Goal: Task Accomplishment & Management: Complete application form

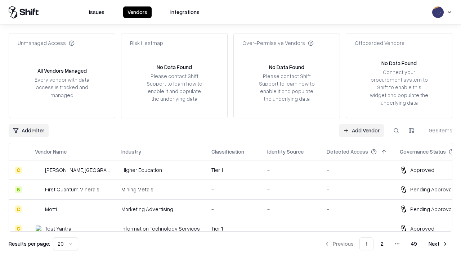
click at [361, 130] on link "Add Vendor" at bounding box center [361, 130] width 45 height 13
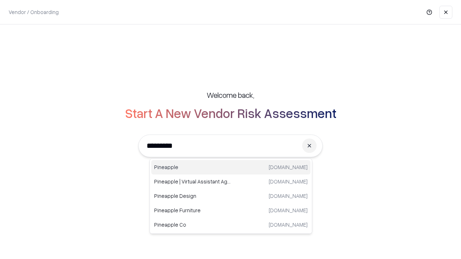
click at [231, 167] on div "Pineapple [DOMAIN_NAME]" at bounding box center [230, 167] width 159 height 14
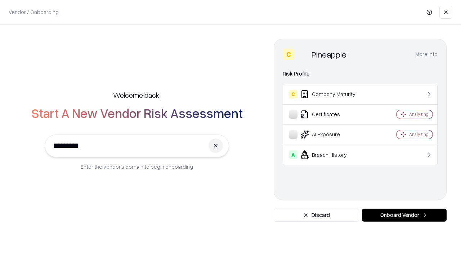
type input "*********"
click at [404, 215] on button "Onboard Vendor" at bounding box center [404, 215] width 85 height 13
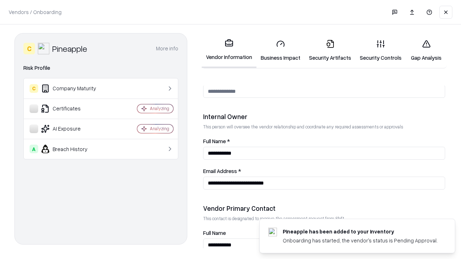
scroll to position [373, 0]
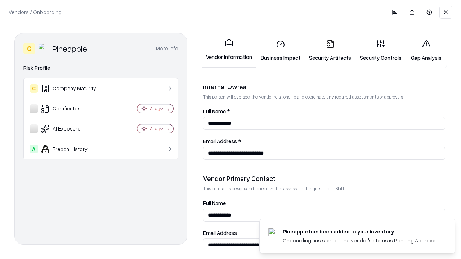
click at [280, 50] on link "Business Impact" at bounding box center [280, 50] width 48 height 33
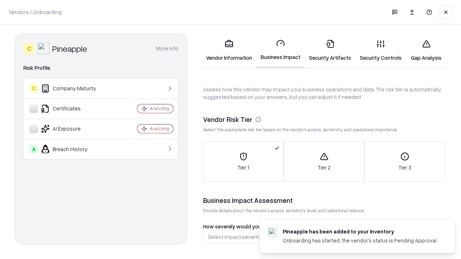
click at [330, 50] on link "Security Artifacts" at bounding box center [330, 50] width 51 height 33
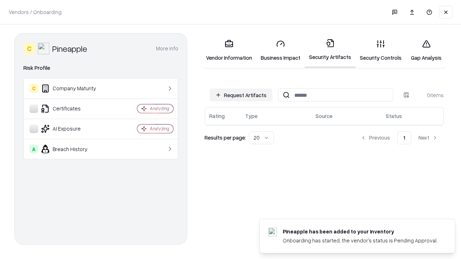
click at [241, 95] on button "Request Artifacts" at bounding box center [241, 95] width 63 height 13
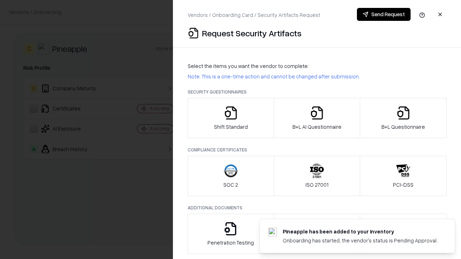
click at [230, 118] on icon "button" at bounding box center [231, 113] width 14 height 14
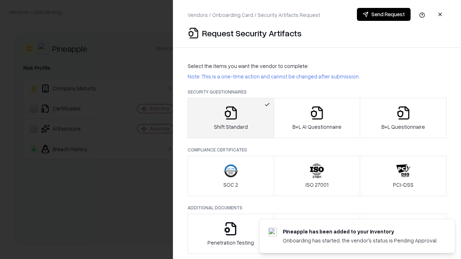
click at [383, 14] on button "Send Request" at bounding box center [384, 14] width 54 height 13
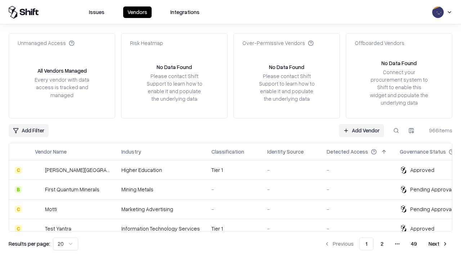
click at [396, 130] on button at bounding box center [396, 130] width 13 height 13
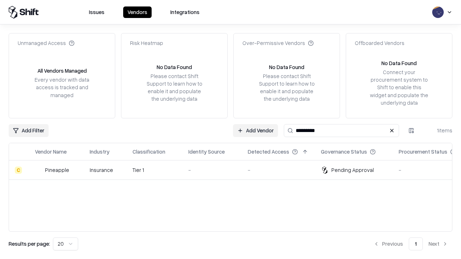
type input "*********"
click at [235, 170] on div "-" at bounding box center [212, 170] width 48 height 8
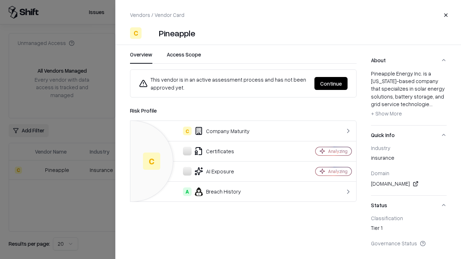
click at [331, 84] on button "Continue" at bounding box center [330, 83] width 33 height 13
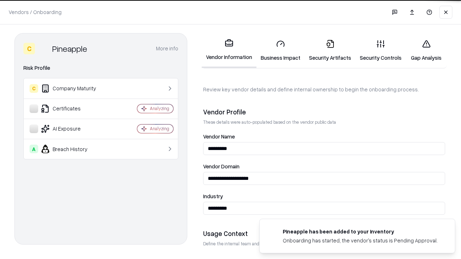
click at [330, 50] on link "Security Artifacts" at bounding box center [330, 50] width 51 height 33
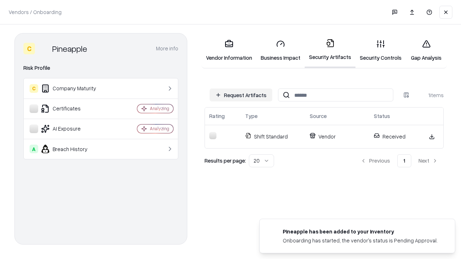
click at [381, 50] on link "Security Controls" at bounding box center [380, 50] width 50 height 33
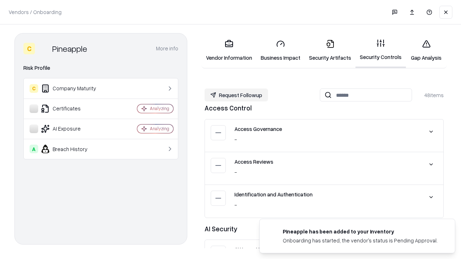
click at [236, 95] on button "Request Followup" at bounding box center [236, 95] width 63 height 13
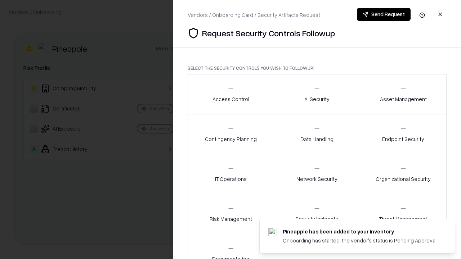
click at [230, 94] on div "Access Control" at bounding box center [230, 94] width 37 height 18
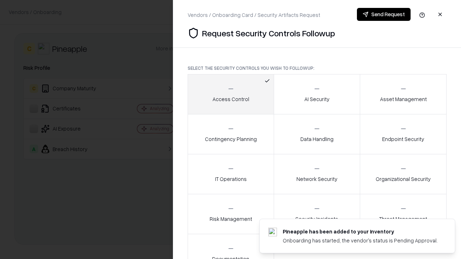
click at [383, 14] on button "Send Request" at bounding box center [384, 14] width 54 height 13
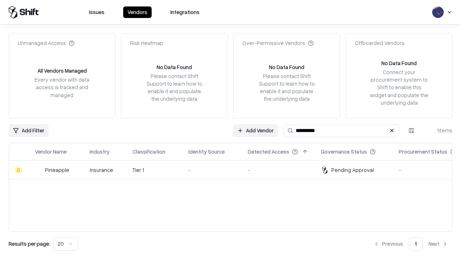
type input "*********"
click at [235, 170] on div "-" at bounding box center [212, 170] width 48 height 8
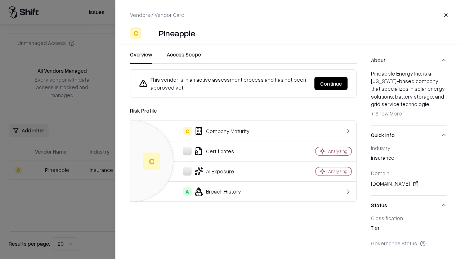
click at [331, 84] on button "Continue" at bounding box center [330, 83] width 33 height 13
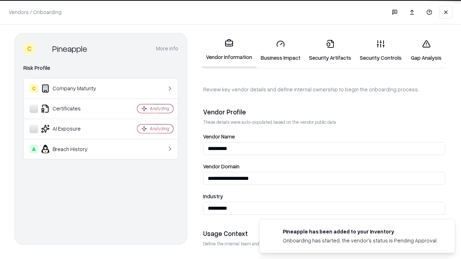
click at [426, 50] on link "Gap Analysis" at bounding box center [426, 50] width 41 height 33
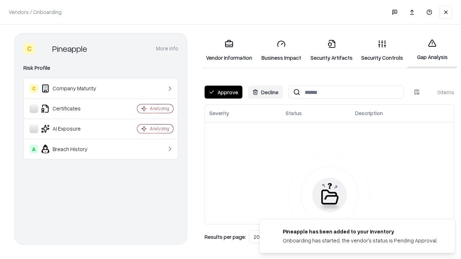
click at [223, 92] on button "Approve" at bounding box center [224, 92] width 38 height 13
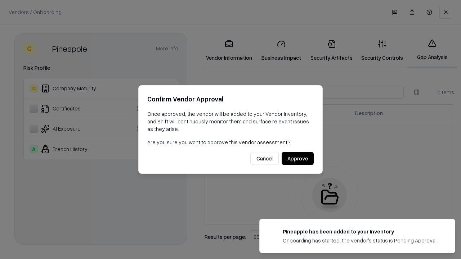
click at [297, 158] on button "Approve" at bounding box center [298, 158] width 32 height 13
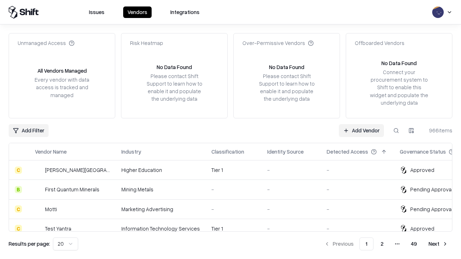
type input "*********"
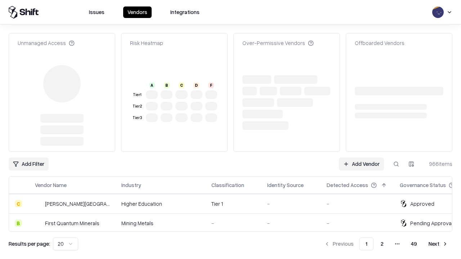
click at [361, 158] on link "Add Vendor" at bounding box center [361, 164] width 45 height 13
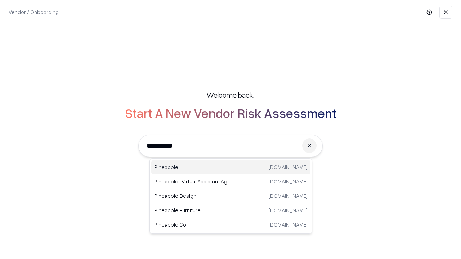
click at [231, 167] on div "Pineapple [DOMAIN_NAME]" at bounding box center [230, 167] width 159 height 14
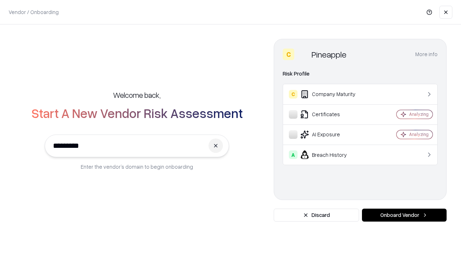
type input "*********"
click at [404, 215] on button "Onboard Vendor" at bounding box center [404, 215] width 85 height 13
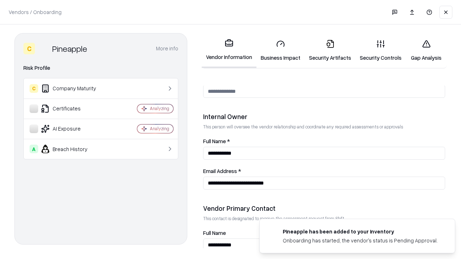
scroll to position [373, 0]
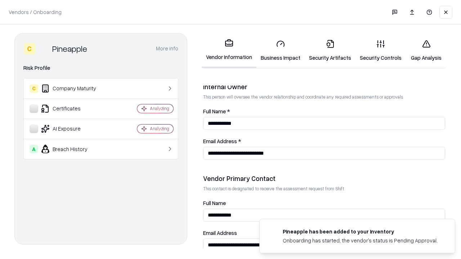
click at [426, 50] on link "Gap Analysis" at bounding box center [426, 50] width 41 height 33
